Goal: Task Accomplishment & Management: Complete application form

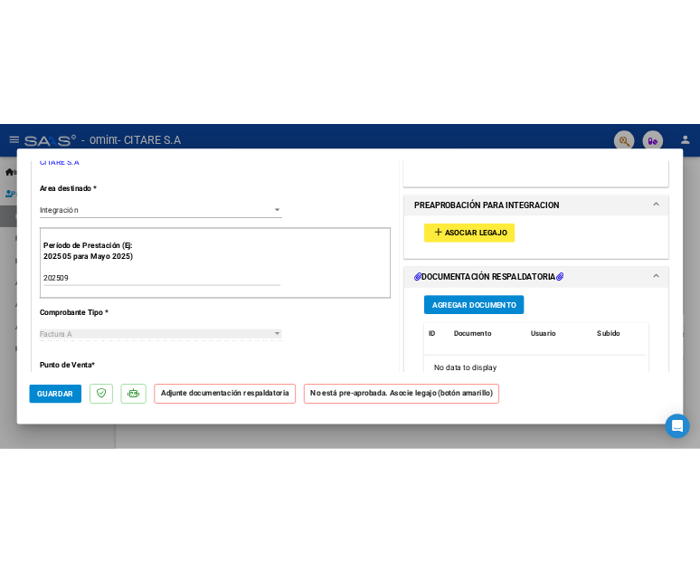
scroll to position [362, 0]
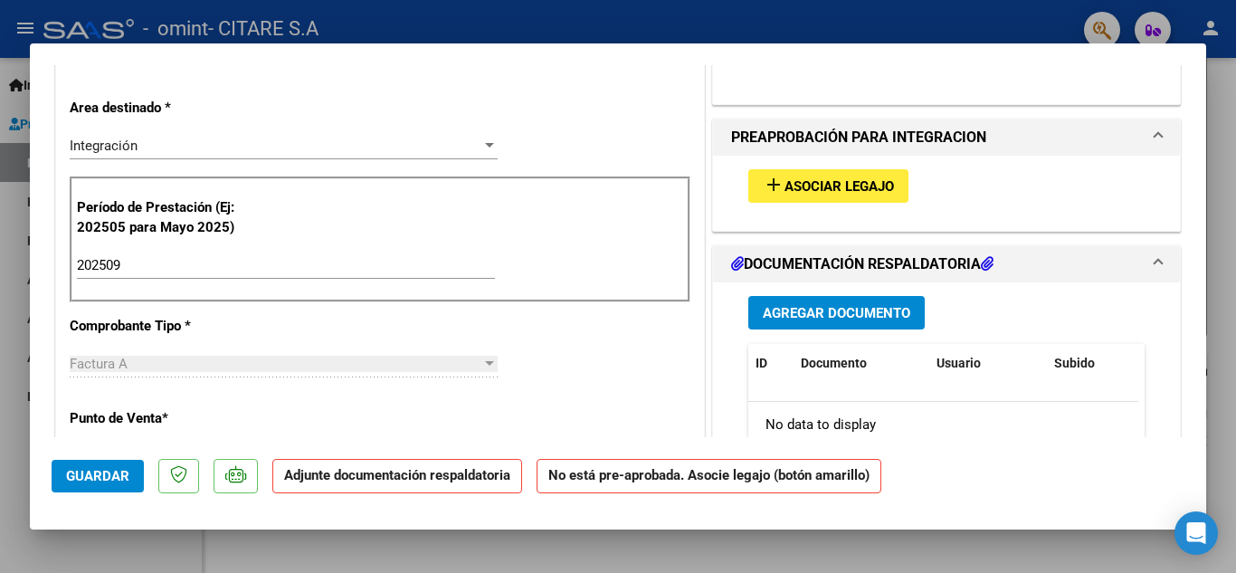
click at [794, 185] on span "Asociar Legajo" at bounding box center [838, 186] width 109 height 16
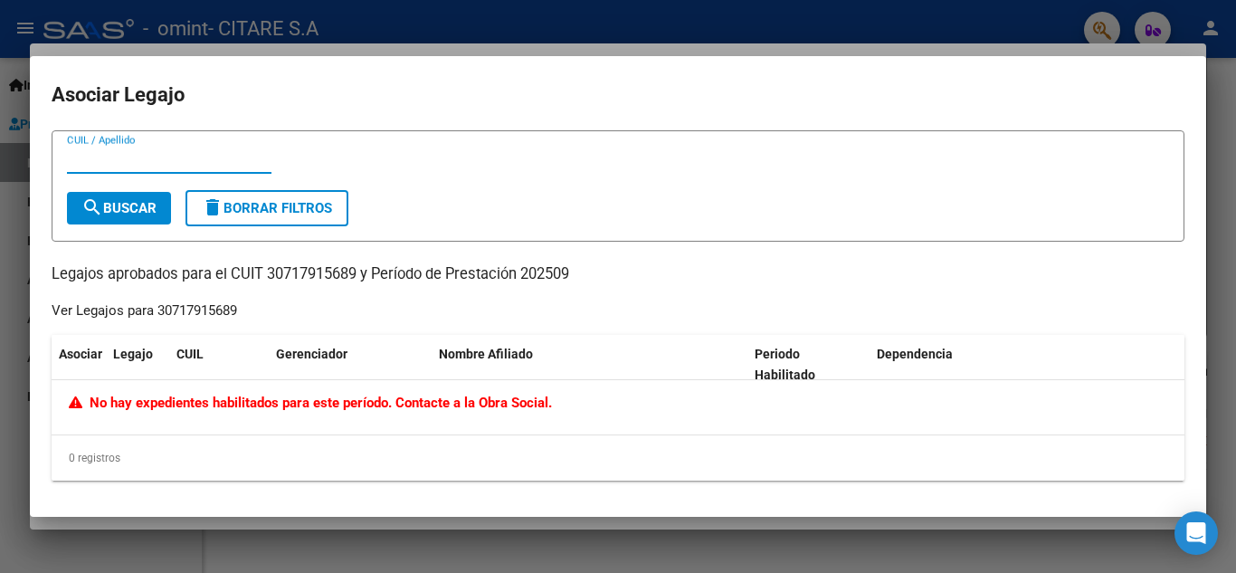
click at [982, 51] on div at bounding box center [618, 286] width 1236 height 573
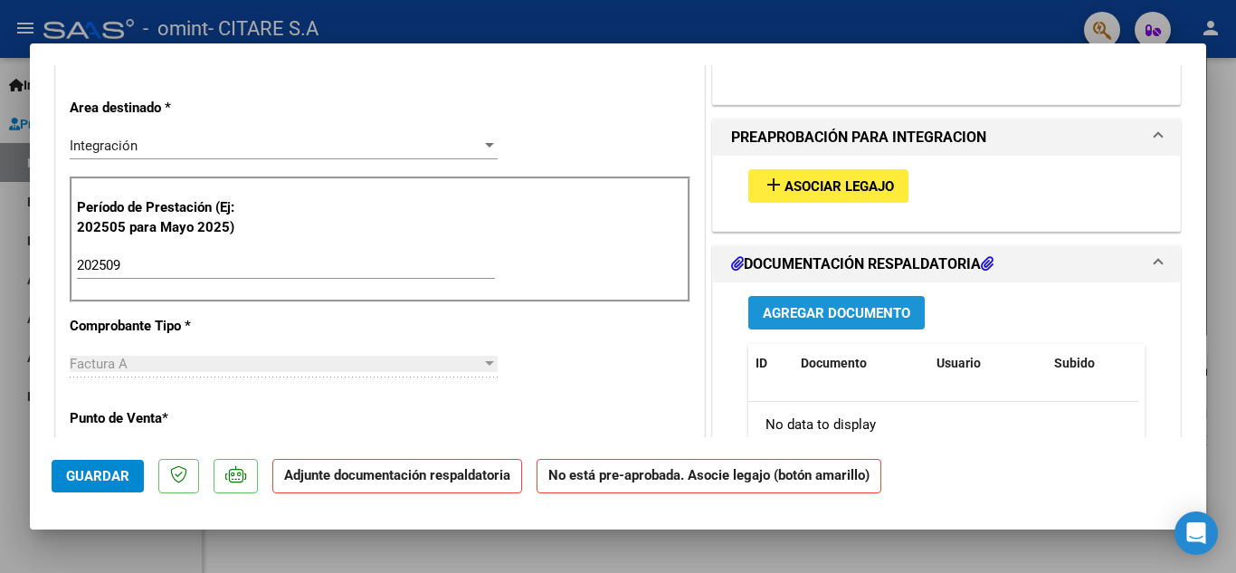
click at [809, 325] on button "Agregar Documento" at bounding box center [836, 312] width 176 height 33
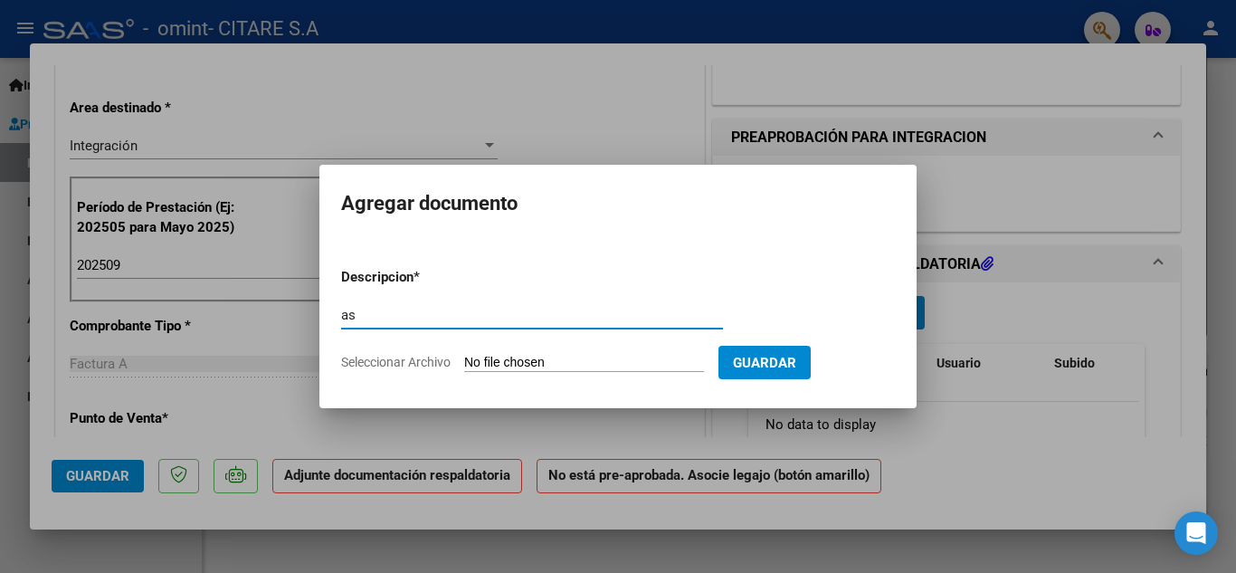
type input "a"
type input "ASISTENCIA"
click at [512, 363] on input "Seleccionar Archivo" at bounding box center [584, 363] width 240 height 17
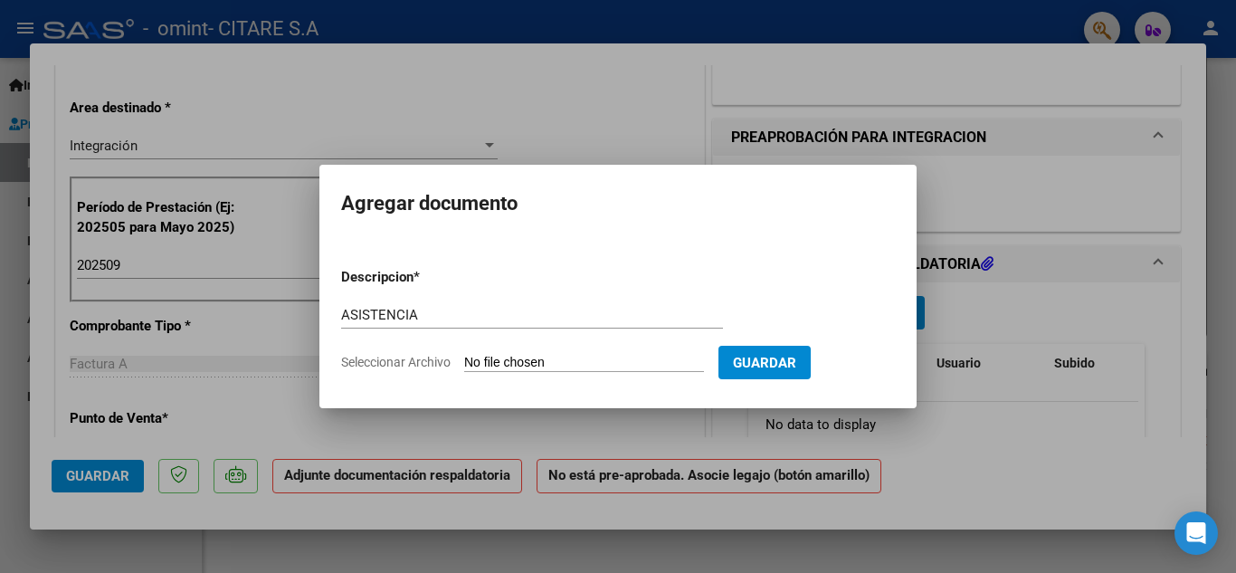
type input "C:\fakepath\HERMMAN MATEO 092025.pdf"
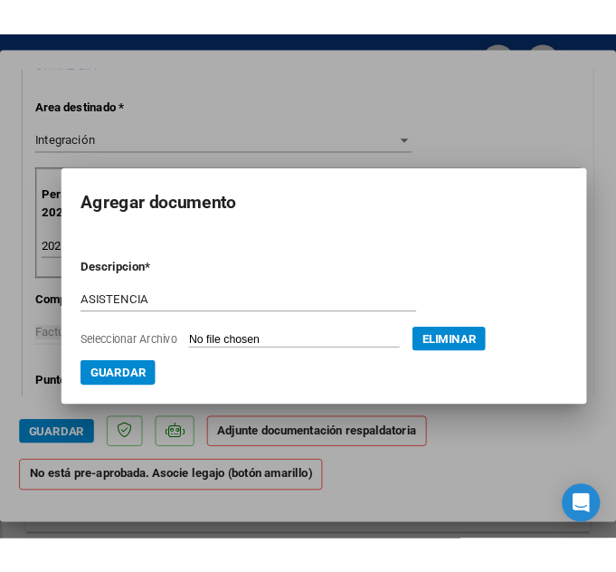
scroll to position [342, 0]
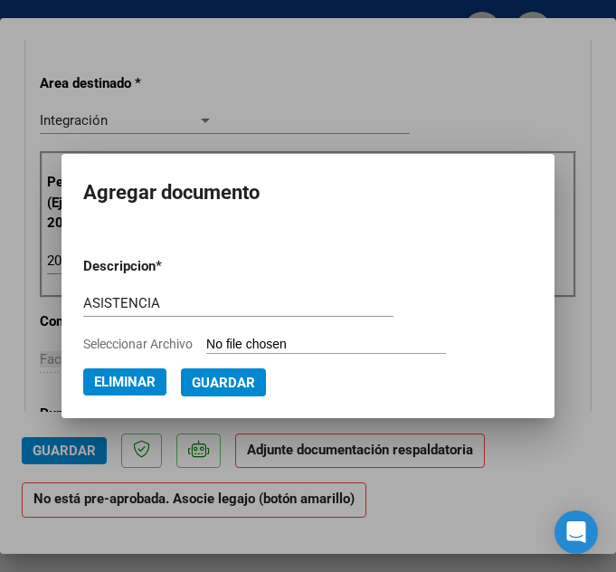
click at [209, 383] on span "Guardar" at bounding box center [223, 383] width 63 height 16
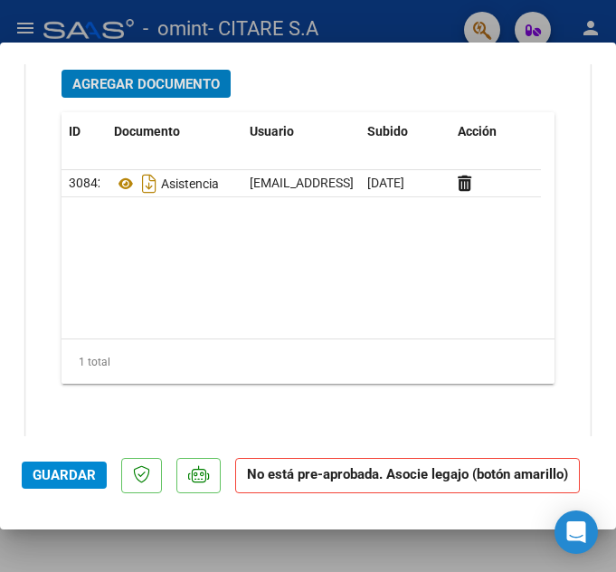
scroll to position [2121, 0]
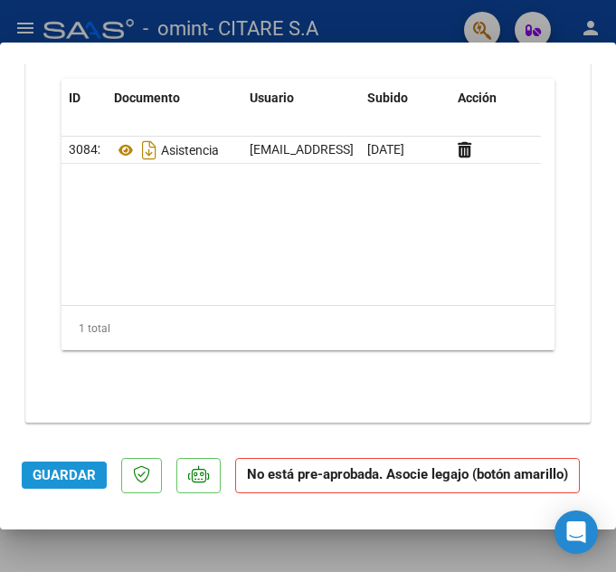
click at [81, 461] on button "Guardar" at bounding box center [64, 474] width 85 height 27
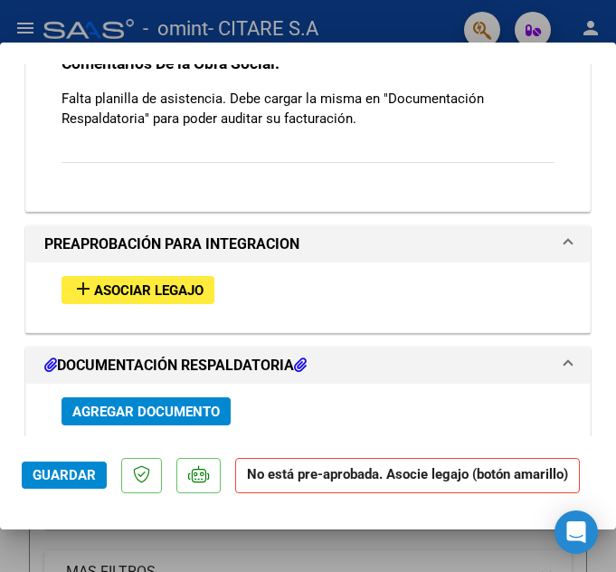
scroll to position [1760, 0]
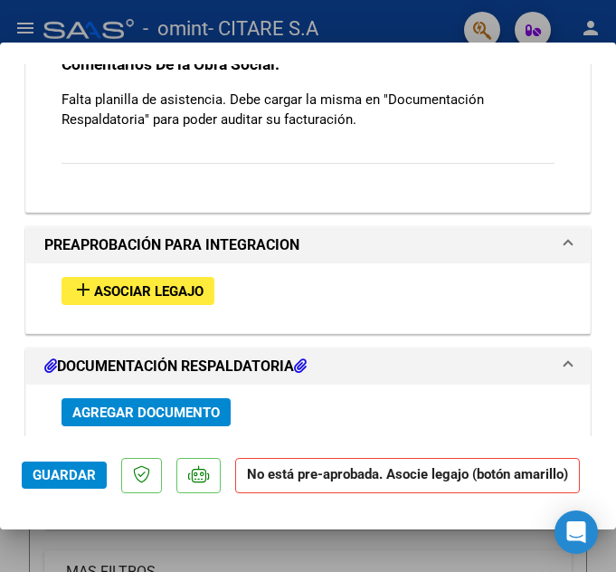
click at [156, 283] on span "Asociar Legajo" at bounding box center [148, 291] width 109 height 16
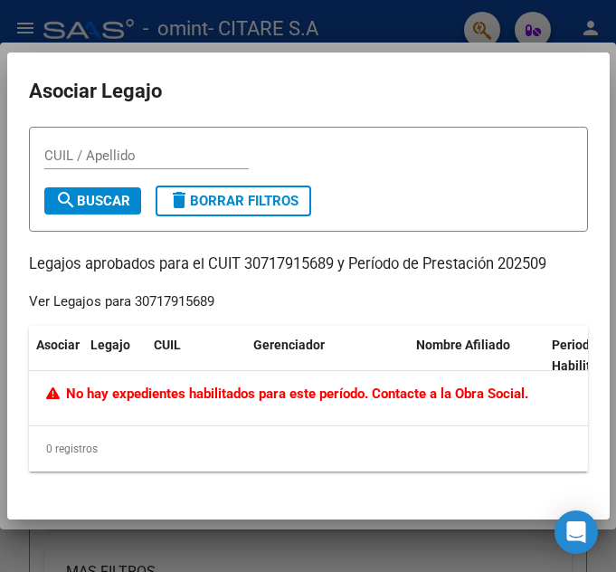
click at [193, 36] on div at bounding box center [308, 286] width 616 height 572
